Goal: Task Accomplishment & Management: Use online tool/utility

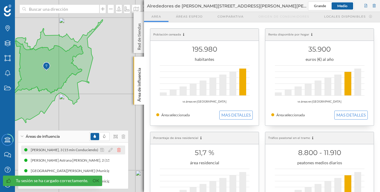
click at [120, 151] on icon at bounding box center [119, 150] width 4 height 4
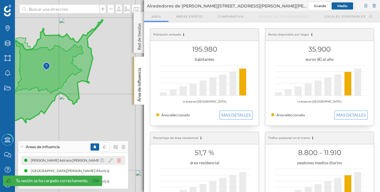
click at [119, 160] on icon at bounding box center [119, 161] width 4 height 4
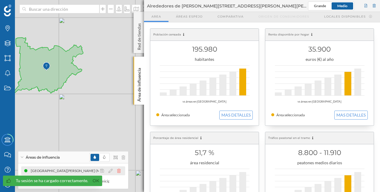
click at [118, 170] on icon at bounding box center [119, 171] width 4 height 4
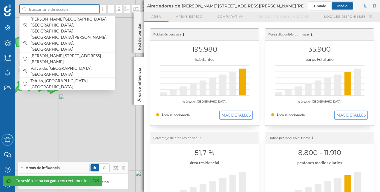
click at [66, 10] on input at bounding box center [59, 8] width 67 height 9
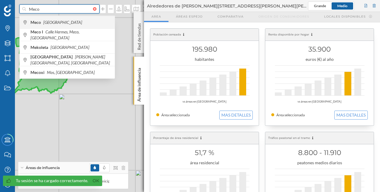
type input "Meco"
click at [66, 22] on span "Meco [GEOGRAPHIC_DATA]" at bounding box center [70, 22] width 81 height 6
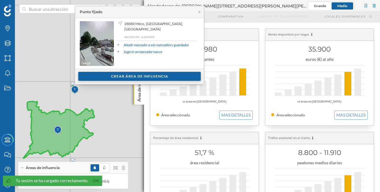
click at [144, 77] on div "Crear área de influencia" at bounding box center [139, 76] width 123 height 9
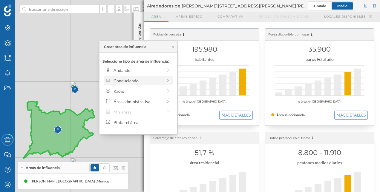
click at [168, 82] on icon at bounding box center [167, 81] width 5 height 4
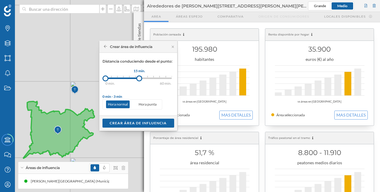
drag, startPoint x: 111, startPoint y: 79, endPoint x: 139, endPoint y: 78, distance: 27.8
click at [139, 78] on div at bounding box center [139, 79] width 6 height 6
click at [145, 120] on div "Crear área de influencia" at bounding box center [139, 123] width 72 height 9
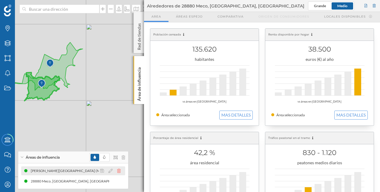
click at [119, 170] on icon at bounding box center [119, 171] width 4 height 4
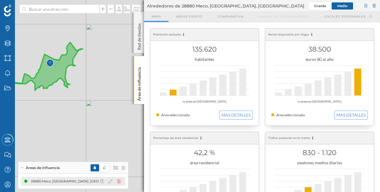
click at [118, 182] on icon at bounding box center [119, 182] width 4 height 4
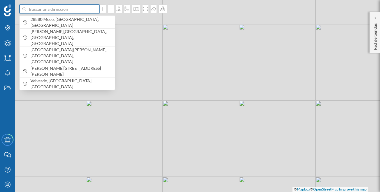
click at [70, 12] on input at bounding box center [59, 8] width 67 height 9
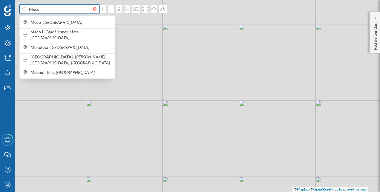
type input "Meco"
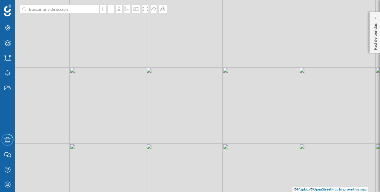
drag, startPoint x: 126, startPoint y: 92, endPoint x: 152, endPoint y: 107, distance: 30.9
click at [152, 107] on div "© Mapbox © OpenStreetMap Improve this map" at bounding box center [190, 96] width 380 height 192
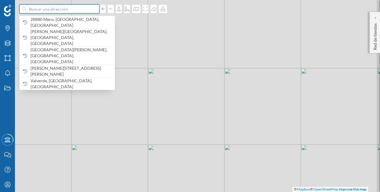
click at [85, 10] on input at bounding box center [59, 8] width 67 height 9
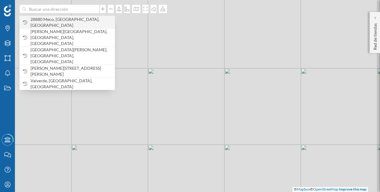
click at [68, 21] on span "28880 Meco, [GEOGRAPHIC_DATA], [GEOGRAPHIC_DATA]" at bounding box center [70, 22] width 81 height 12
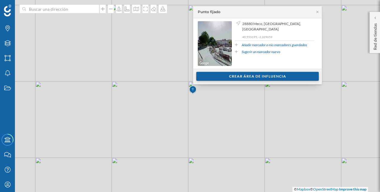
click at [225, 72] on div "Crear área de influencia" at bounding box center [257, 76] width 123 height 9
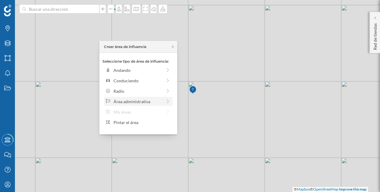
click at [143, 103] on div "Área administrativa" at bounding box center [138, 102] width 49 height 6
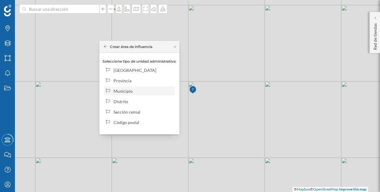
click at [137, 92] on div "Municipio" at bounding box center [143, 91] width 59 height 6
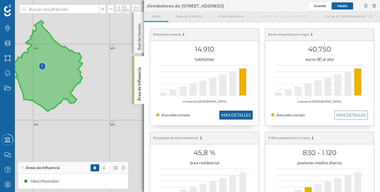
click at [230, 114] on button "MAS DETALLES" at bounding box center [235, 115] width 33 height 9
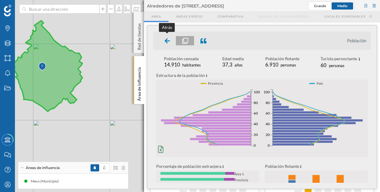
click at [166, 43] on icon at bounding box center [167, 41] width 5 height 6
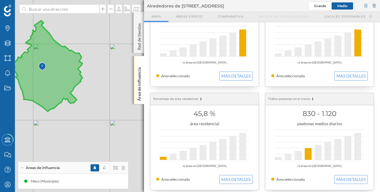
scroll to position [60, 0]
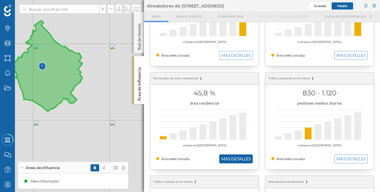
click at [228, 155] on button "MAS DETALLES" at bounding box center [235, 159] width 33 height 9
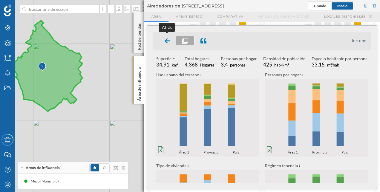
click at [165, 41] on icon at bounding box center [167, 40] width 5 height 5
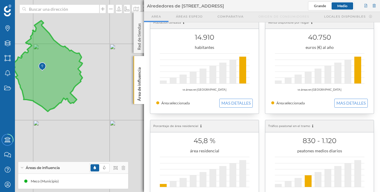
scroll to position [0, 0]
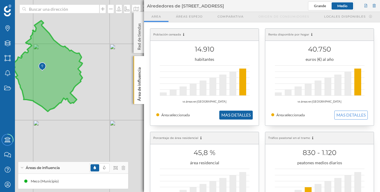
click at [240, 117] on button "MAS DETALLES" at bounding box center [235, 115] width 33 height 9
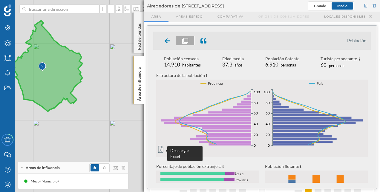
click at [161, 150] on icon at bounding box center [160, 149] width 5 height 7
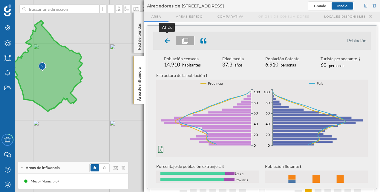
click at [164, 40] on div at bounding box center [168, 40] width 18 height 9
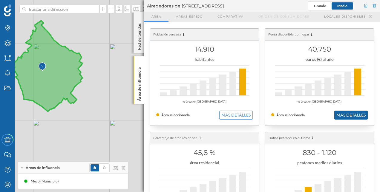
click at [344, 115] on button "MAS DETALLES" at bounding box center [350, 115] width 33 height 9
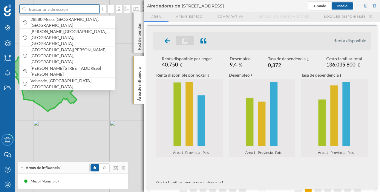
click at [65, 9] on input at bounding box center [59, 8] width 67 height 9
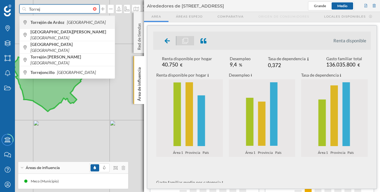
type input "Torrej"
click at [62, 22] on b "Torrejón de Ardoz" at bounding box center [48, 22] width 36 height 5
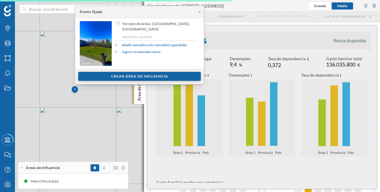
click at [130, 74] on div "Crear área de influencia" at bounding box center [139, 76] width 123 height 9
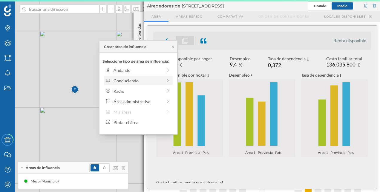
click at [136, 84] on div "Conduciendo" at bounding box center [138, 80] width 69 height 9
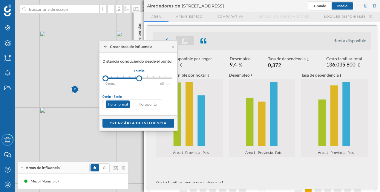
drag, startPoint x: 112, startPoint y: 78, endPoint x: 139, endPoint y: 79, distance: 27.2
click at [139, 79] on div at bounding box center [139, 79] width 6 height 6
click at [139, 120] on div "Crear área de influencia" at bounding box center [139, 123] width 72 height 9
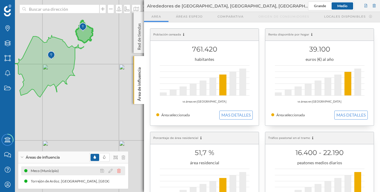
click at [118, 170] on icon at bounding box center [119, 171] width 4 height 4
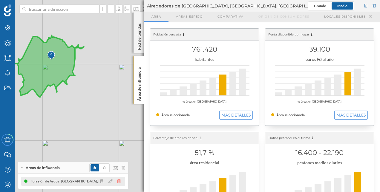
click at [118, 181] on icon at bounding box center [119, 182] width 4 height 4
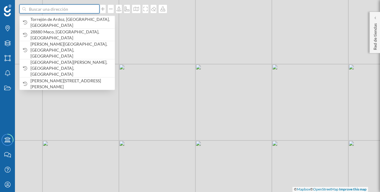
click at [74, 10] on input at bounding box center [59, 8] width 67 height 9
click at [78, 26] on div "Torrejón de Ardoz, [GEOGRAPHIC_DATA], [GEOGRAPHIC_DATA]" at bounding box center [67, 22] width 95 height 13
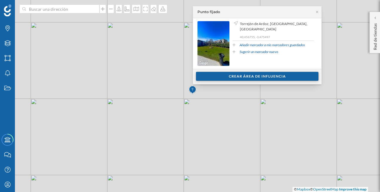
click at [286, 75] on div "Crear área de influencia" at bounding box center [257, 76] width 123 height 9
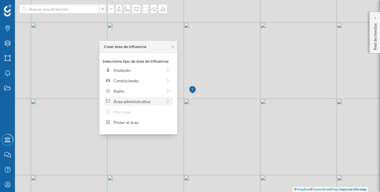
click at [162, 97] on div "Área administrativa" at bounding box center [138, 101] width 69 height 9
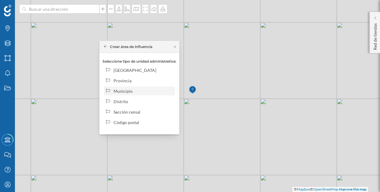
click at [152, 90] on div "Municipio" at bounding box center [143, 91] width 59 height 6
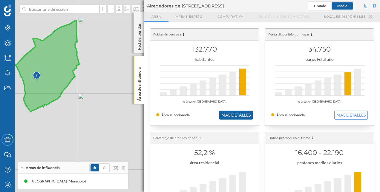
click at [240, 111] on button "MAS DETALLES" at bounding box center [235, 115] width 33 height 9
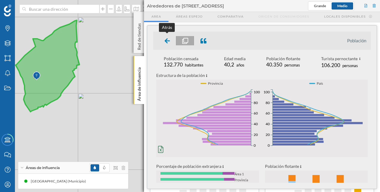
click at [167, 39] on icon at bounding box center [167, 41] width 5 height 6
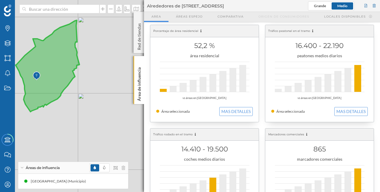
scroll to position [120, 0]
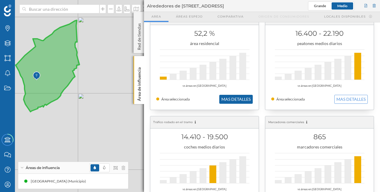
click at [229, 100] on button "MAS DETALLES" at bounding box center [235, 99] width 33 height 9
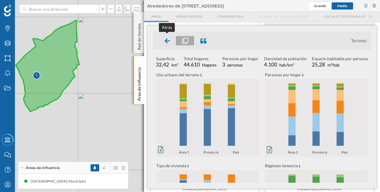
click at [166, 42] on icon at bounding box center [167, 41] width 5 height 6
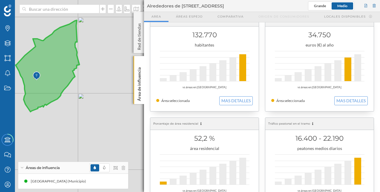
scroll to position [0, 0]
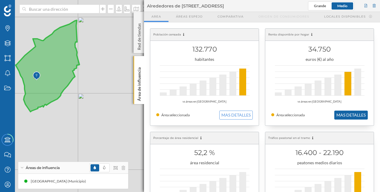
click at [358, 116] on button "MAS DETALLES" at bounding box center [350, 115] width 33 height 9
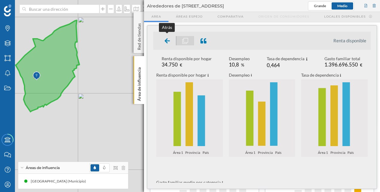
click at [171, 43] on div at bounding box center [168, 40] width 18 height 9
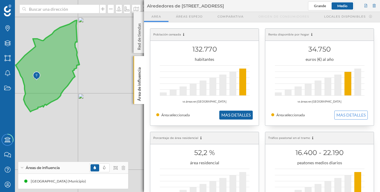
click at [241, 114] on button "MAS DETALLES" at bounding box center [235, 115] width 33 height 9
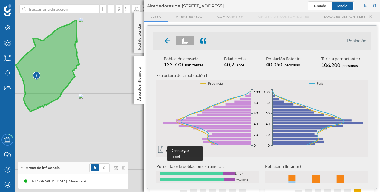
click at [159, 151] on icon at bounding box center [160, 149] width 5 height 7
